Goal: Find specific page/section: Find specific page/section

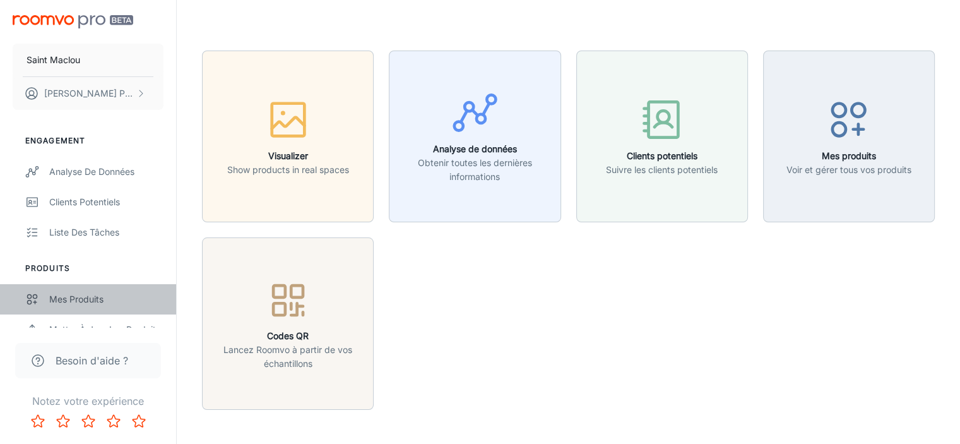
click at [84, 295] on div "Mes produits" at bounding box center [106, 299] width 114 height 14
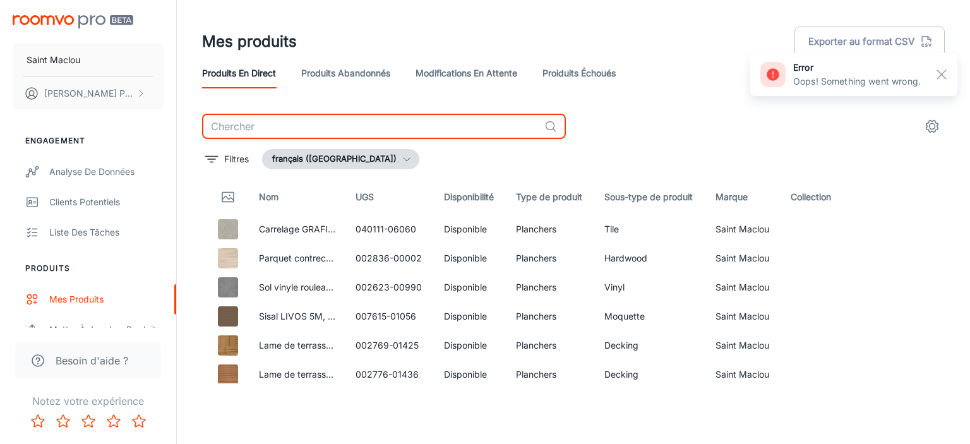
click at [265, 130] on input "text" at bounding box center [370, 126] width 337 height 25
paste input "000076-00030"
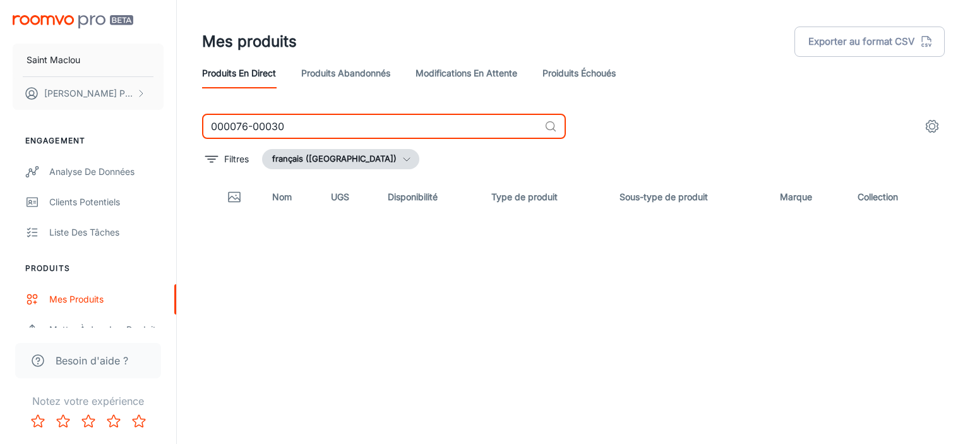
type input "000076-00030"
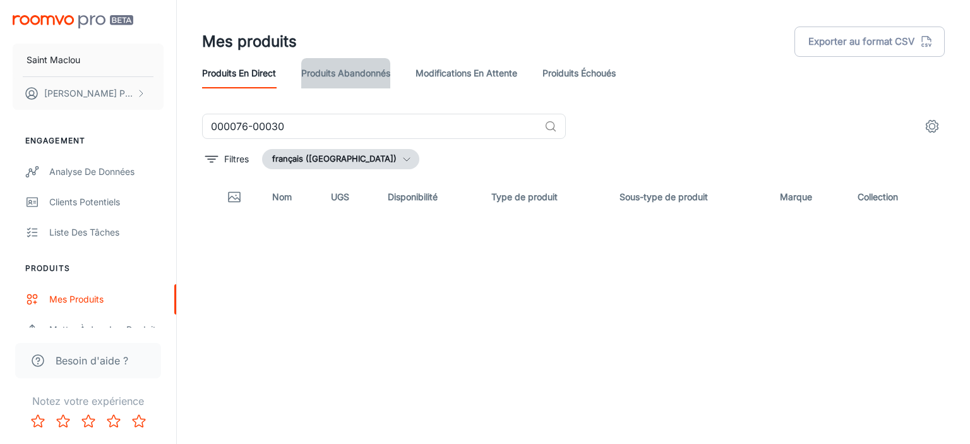
click at [356, 73] on link "Produits abandonnés" at bounding box center [345, 73] width 89 height 30
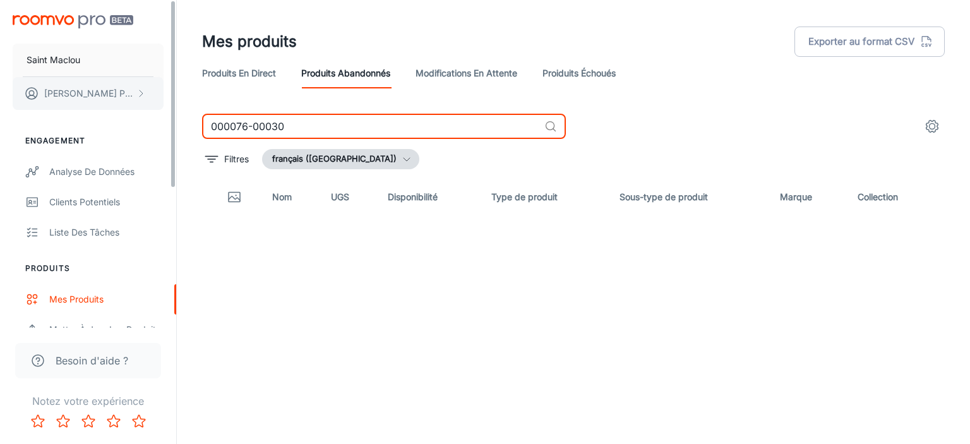
drag, startPoint x: 302, startPoint y: 129, endPoint x: 161, endPoint y: 102, distance: 144.0
click at [161, 102] on div "[PERSON_NAME] Engagement Analyse de données Clients potentiels Liste des tâches…" at bounding box center [485, 217] width 970 height 434
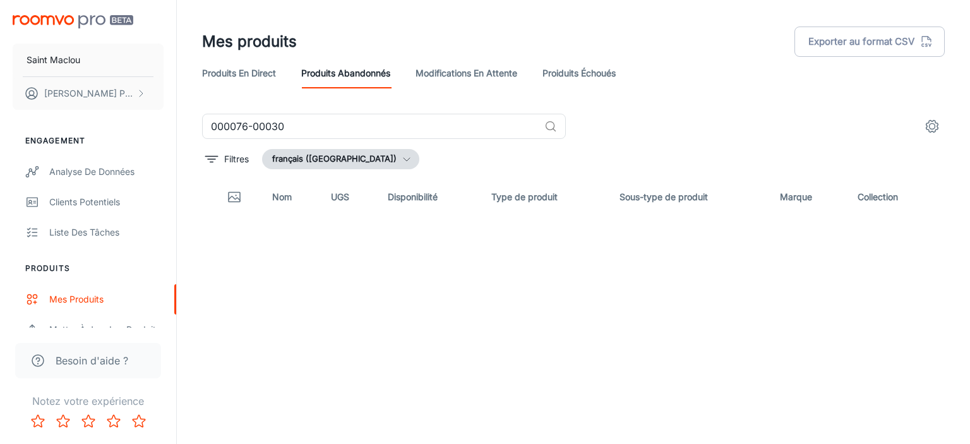
click at [443, 76] on link "Modifications en attente" at bounding box center [466, 73] width 102 height 30
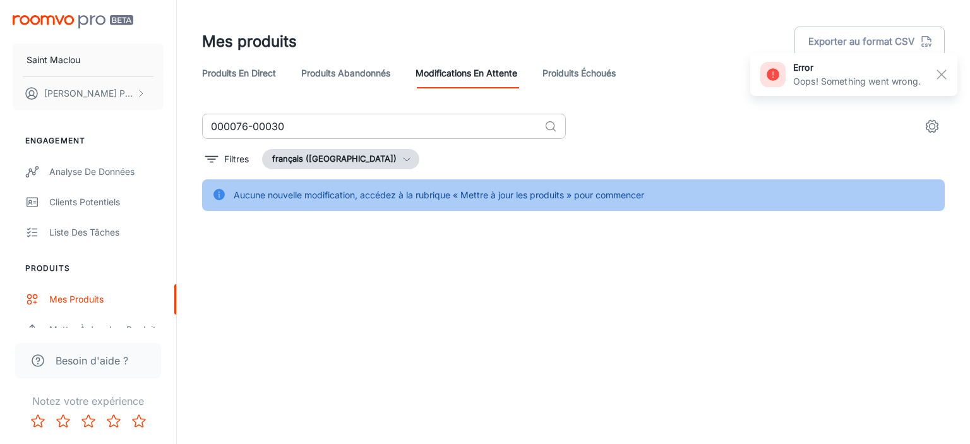
click at [335, 128] on input "000076-00030" at bounding box center [370, 126] width 337 height 25
click at [593, 75] on link "Proiduits Échoués" at bounding box center [578, 73] width 73 height 30
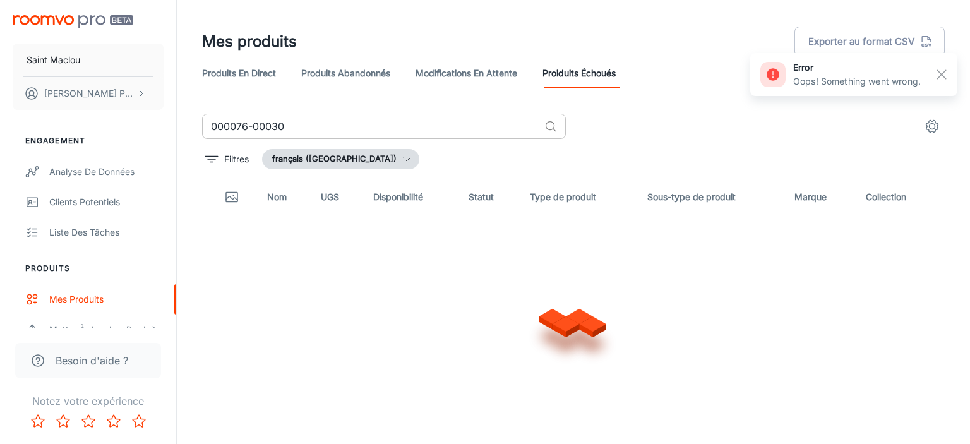
click at [334, 128] on input "000076-00030" at bounding box center [370, 126] width 337 height 25
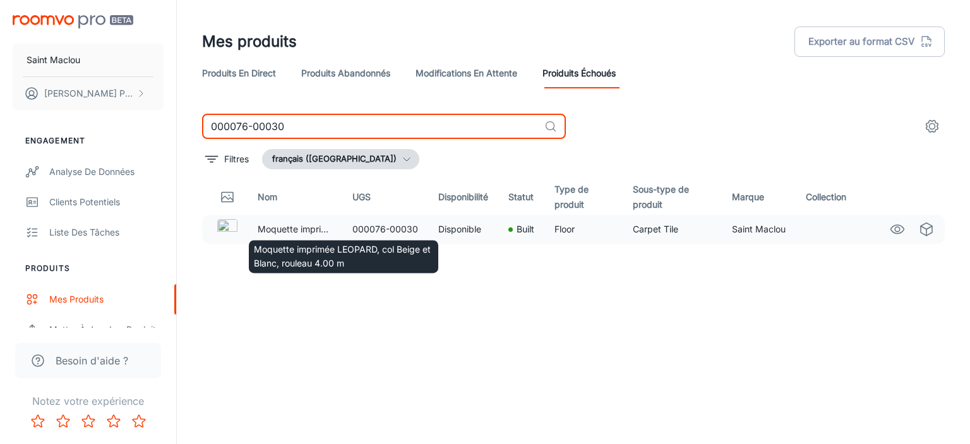
click at [317, 229] on p "Moquette imprimée LEOPARD, col Beige et Blanc, rouleau 4.00 m" at bounding box center [295, 229] width 74 height 14
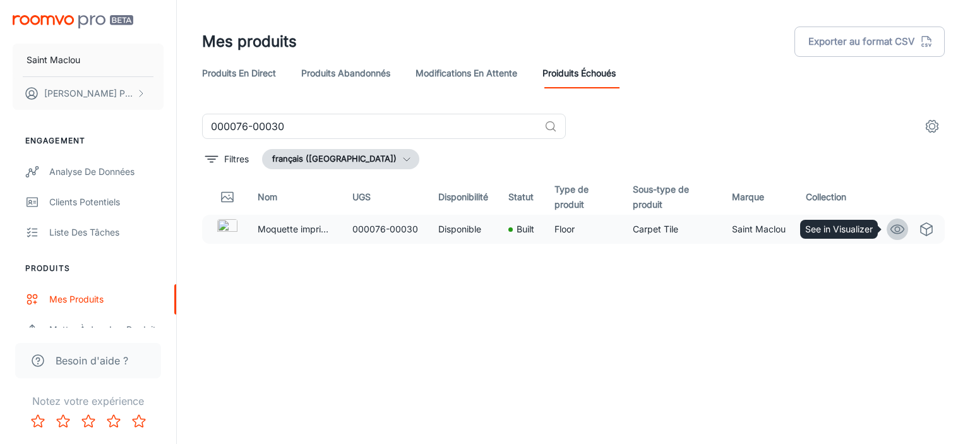
click at [899, 232] on icon "See in Visualizer" at bounding box center [897, 229] width 15 height 15
